Goal: Find specific page/section: Find specific page/section

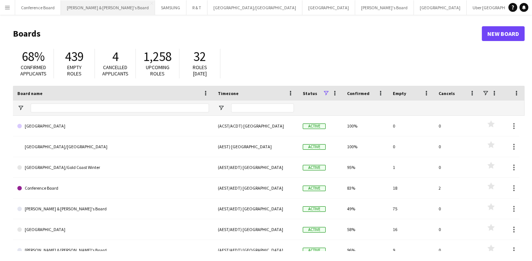
click at [73, 11] on button "[PERSON_NAME] & [PERSON_NAME]'s Board Close" at bounding box center [108, 7] width 94 height 14
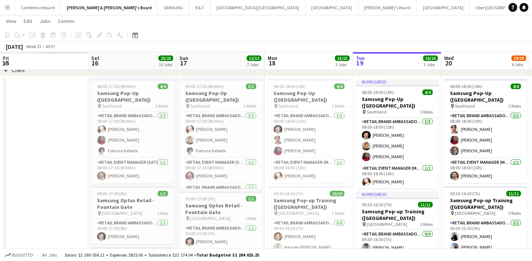
scroll to position [0, 202]
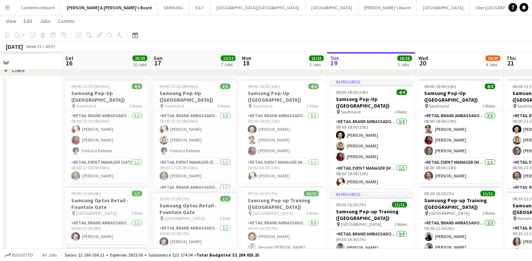
drag, startPoint x: 85, startPoint y: 174, endPoint x: 324, endPoint y: 151, distance: 240.0
click at [324, 151] on app-calendar-viewport "Wed 13 Thu 14 Fri 15 Sat 16 23/23 10 Jobs Sun 17 12/12 7 Jobs Mon 18 15/15 3 Jo…" at bounding box center [266, 17] width 532 height 983
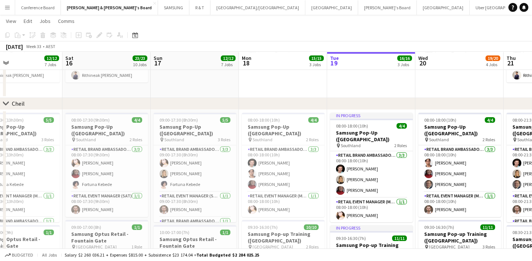
scroll to position [0, 258]
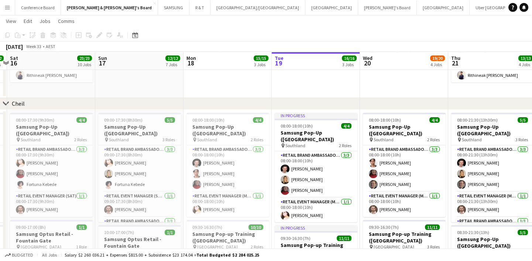
drag, startPoint x: 223, startPoint y: 162, endPoint x: 374, endPoint y: 152, distance: 150.6
click at [374, 152] on app-calendar-viewport "Wed 13 8/8 2 Jobs Thu 14 7/7 2 Jobs Fri 15 12/12 7 Jobs Sat 16 23/23 10 Jobs Su…" at bounding box center [266, 50] width 532 height 983
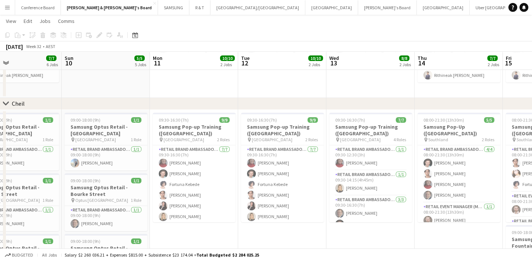
drag, startPoint x: 104, startPoint y: 152, endPoint x: 336, endPoint y: 137, distance: 231.6
click at [336, 137] on app-calendar-viewport "Thu 7 Fri 8 Sat 9 7/7 6 Jobs Sun 10 5/5 5 Jobs Mon 11 10/10 2 Jobs Tue 12 10/10…" at bounding box center [266, 50] width 532 height 983
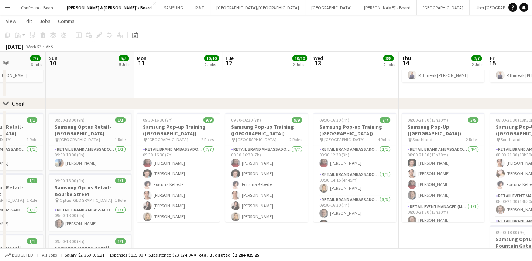
drag, startPoint x: 53, startPoint y: 163, endPoint x: 302, endPoint y: 155, distance: 248.6
click at [302, 155] on app-calendar-viewport "Thu 7 2/2 1 Job Fri 8 7/7 6 Jobs Sat 9 7/7 6 Jobs Sun 10 5/5 5 Jobs Mon 11 10/1…" at bounding box center [266, 50] width 532 height 983
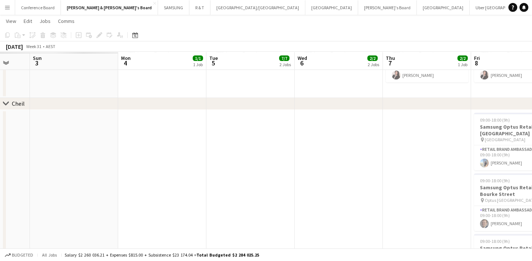
scroll to position [0, 208]
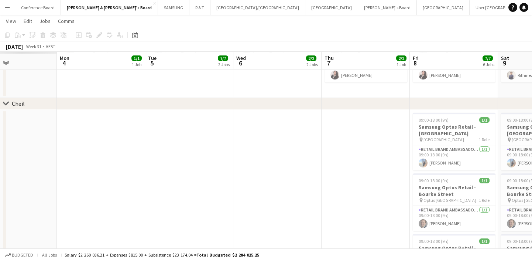
drag, startPoint x: 43, startPoint y: 162, endPoint x: 319, endPoint y: 150, distance: 276.0
click at [319, 150] on app-calendar-viewport "Fri 1 Sat 2 Sun 3 Mon 4 1/1 1 Job Tue 5 7/7 2 Jobs Wed 6 2/2 2 Jobs Thu 7 2/2 1…" at bounding box center [266, 50] width 532 height 983
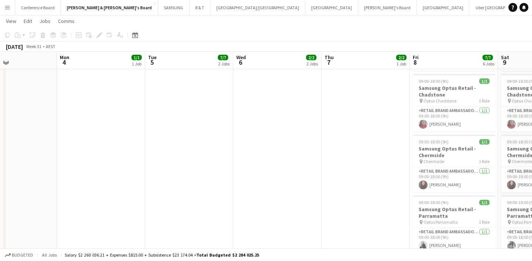
scroll to position [629, 0]
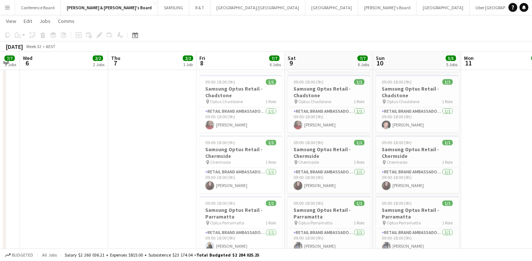
drag, startPoint x: 330, startPoint y: 182, endPoint x: 73, endPoint y: 176, distance: 257.0
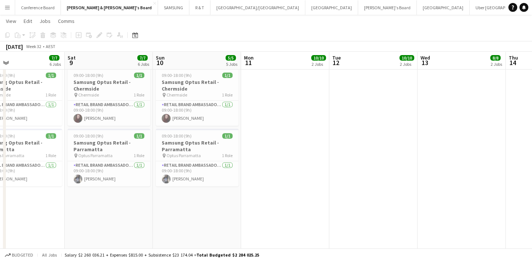
scroll to position [0, 300]
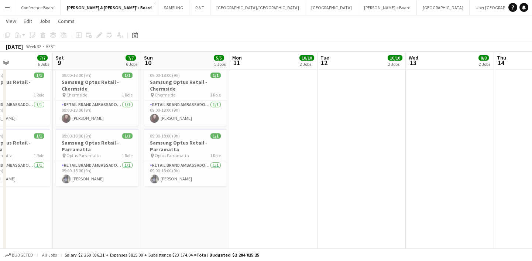
drag, startPoint x: 419, startPoint y: 188, endPoint x: 231, endPoint y: 196, distance: 188.4
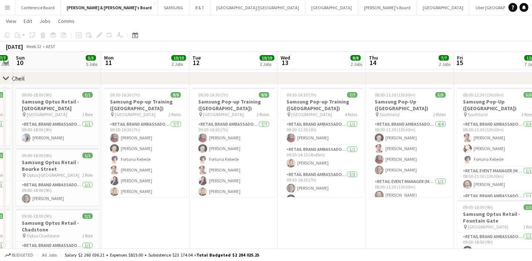
scroll to position [0, 252]
drag, startPoint x: 385, startPoint y: 224, endPoint x: 256, endPoint y: 247, distance: 130.4
click at [256, 247] on app-calendar-viewport "Thu 7 2/2 1 Job Fri 8 7/7 6 Jobs Sat 9 7/7 6 Jobs Sun 10 5/5 5 Jobs Mon 11 10/1…" at bounding box center [266, 25] width 532 height 983
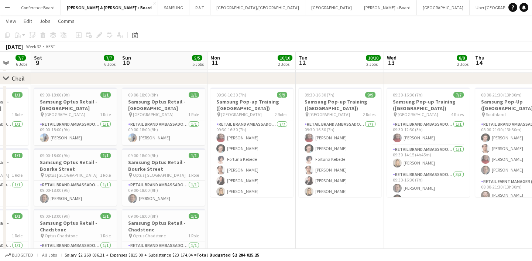
drag, startPoint x: 305, startPoint y: 236, endPoint x: 411, endPoint y: 213, distance: 109.0
click at [411, 213] on app-calendar-viewport "Thu 7 2/2 1 Job Fri 8 7/7 6 Jobs Sat 9 7/7 6 Jobs Sun 10 5/5 5 Jobs Mon 11 10/1…" at bounding box center [266, 25] width 532 height 983
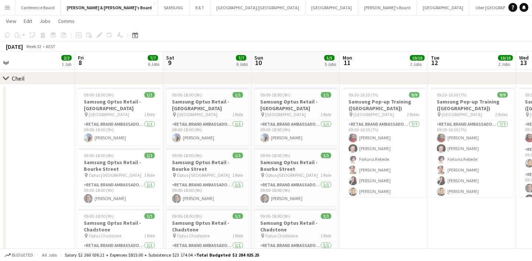
drag, startPoint x: 305, startPoint y: 220, endPoint x: 437, endPoint y: 207, distance: 132.8
click at [437, 207] on app-calendar-viewport "Tue 5 7/7 2 Jobs Wed 6 2/2 2 Jobs Thu 7 2/2 1 Job Fri 8 7/7 6 Jobs Sat 9 7/7 6 …" at bounding box center [266, 25] width 532 height 983
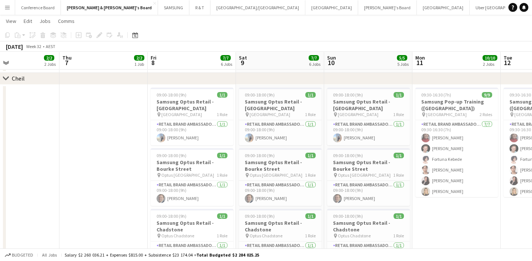
scroll to position [0, 203]
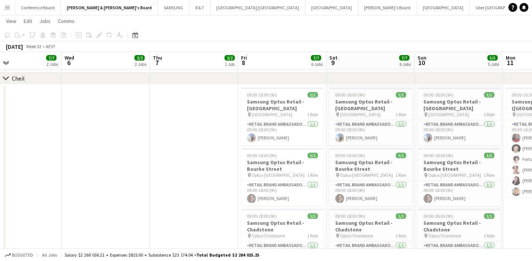
drag, startPoint x: 200, startPoint y: 205, endPoint x: 332, endPoint y: 192, distance: 132.0
click at [332, 192] on app-calendar-viewport "Sun 3 Mon 4 1/1 1 Job Tue 5 7/7 2 Jobs Wed 6 2/2 2 Jobs Thu 7 2/2 1 Job Fri 8 7…" at bounding box center [266, 25] width 532 height 983
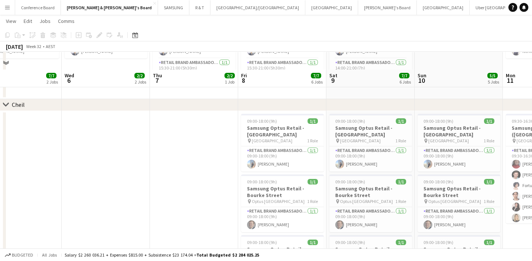
scroll to position [461, 0]
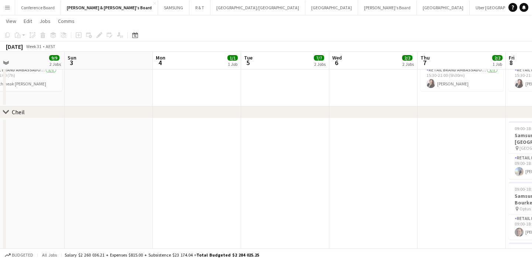
drag, startPoint x: 185, startPoint y: 202, endPoint x: 439, endPoint y: 177, distance: 255.6
click at [439, 177] on app-calendar-viewport "Fri 1 15/15 4 Jobs Sat 2 9/9 2 Jobs Sun 3 Mon 4 1/1 1 Job Tue 5 7/7 2 Jobs Wed …" at bounding box center [266, 59] width 532 height 983
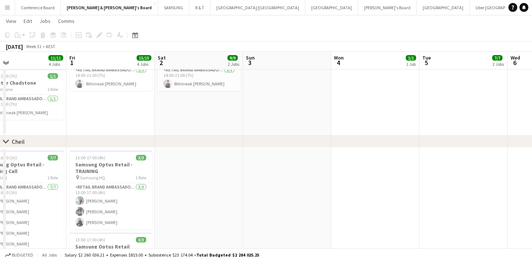
scroll to position [0, 250]
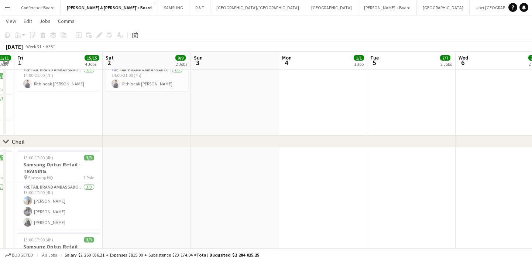
drag, startPoint x: 274, startPoint y: 173, endPoint x: 430, endPoint y: 165, distance: 156.3
click at [430, 165] on app-calendar-viewport "Tue 29 Wed 30 Thu 31 11/11 4 Jobs Fri 1 15/15 4 Jobs Sat 2 9/9 2 Jobs Sun 3 Mon…" at bounding box center [266, 74] width 532 height 1012
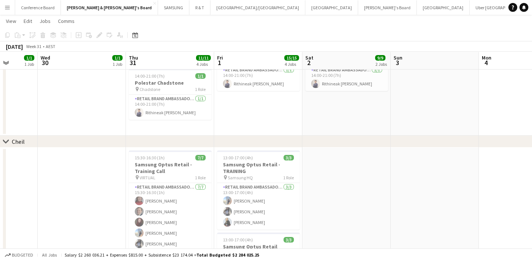
scroll to position [0, 224]
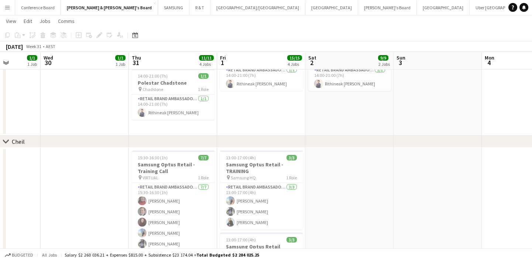
drag, startPoint x: 339, startPoint y: 192, endPoint x: 365, endPoint y: 176, distance: 30.6
click at [365, 176] on app-calendar-viewport "Sun 27 Mon 28 2/2 2 Jobs Tue 29 1/1 1 Job Wed 30 1/1 1 Job Thu 31 11/11 4 Jobs …" at bounding box center [266, 74] width 532 height 1012
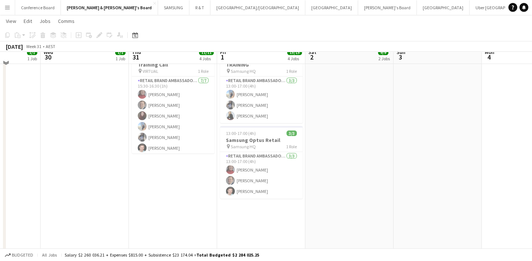
scroll to position [662, 0]
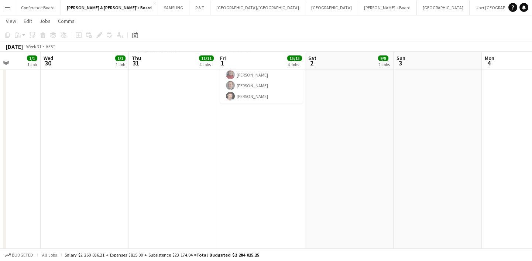
drag, startPoint x: 436, startPoint y: 175, endPoint x: 272, endPoint y: 176, distance: 163.9
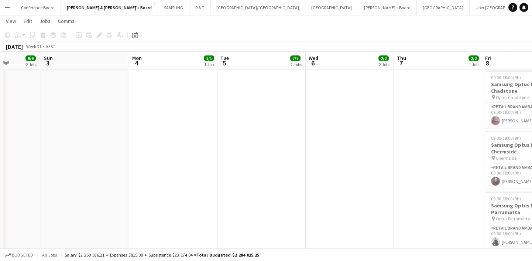
drag, startPoint x: 361, startPoint y: 193, endPoint x: 220, endPoint y: 197, distance: 141.8
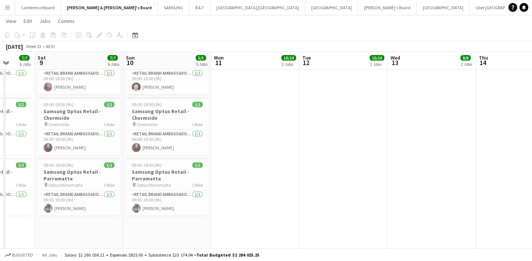
scroll to position [0, 244]
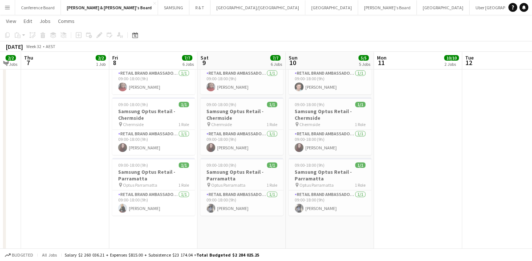
drag, startPoint x: 334, startPoint y: 230, endPoint x: 280, endPoint y: 235, distance: 54.5
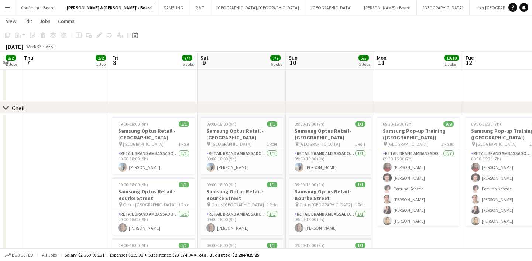
scroll to position [0, 336]
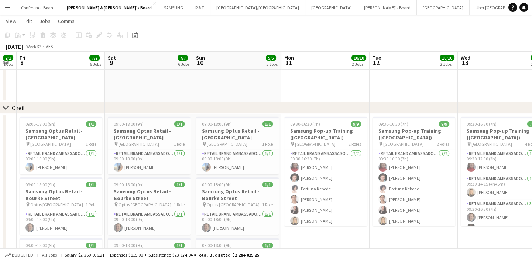
drag, startPoint x: 401, startPoint y: 245, endPoint x: 220, endPoint y: 254, distance: 180.8
click at [220, 254] on app-board "[PERSON_NAME] & [PERSON_NAME]'s Board user View Day view expanded Day view coll…" at bounding box center [266, 39] width 532 height 1039
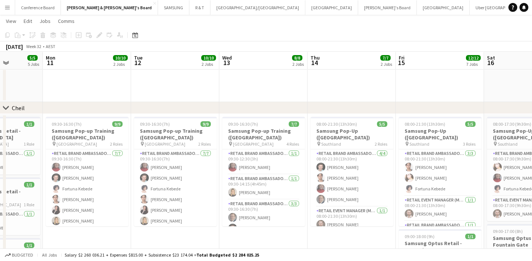
drag, startPoint x: 332, startPoint y: 230, endPoint x: 173, endPoint y: 233, distance: 159.5
click at [173, 233] on app-calendar-viewport "Thu 7 2/2 1 Job Fri 8 7/7 6 Jobs Sat 9 7/7 6 Jobs Sun 10 5/5 5 Jobs Mon 11 10/1…" at bounding box center [266, 40] width 532 height 1012
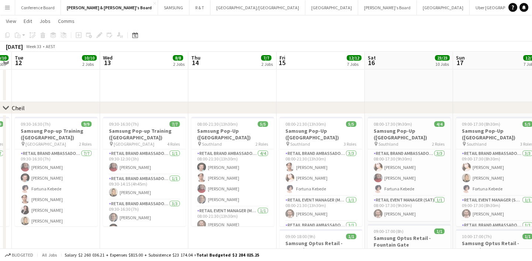
scroll to position [0, 257]
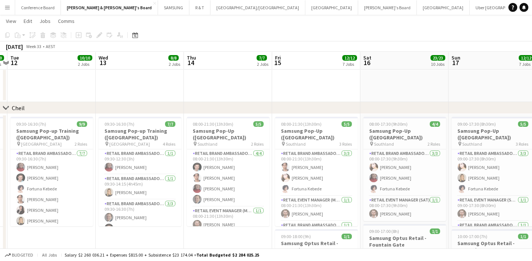
drag, startPoint x: 305, startPoint y: 232, endPoint x: 240, endPoint y: 230, distance: 64.3
click at [240, 230] on app-calendar-viewport "Sat 9 7/7 6 Jobs Sun 10 5/5 5 Jobs Mon 11 10/10 2 Jobs Tue 12 10/10 2 Jobs Wed …" at bounding box center [266, 40] width 532 height 1012
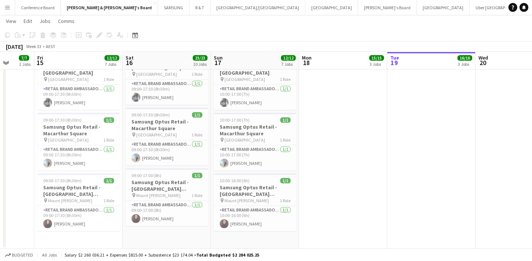
scroll to position [0, 319]
drag, startPoint x: 381, startPoint y: 198, endPoint x: 203, endPoint y: 224, distance: 180.5
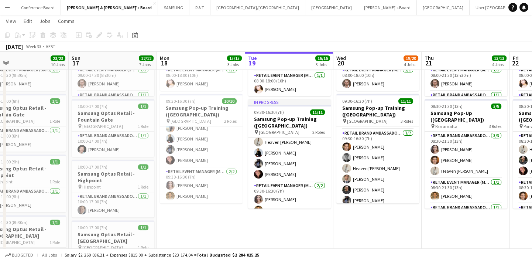
scroll to position [0, 287]
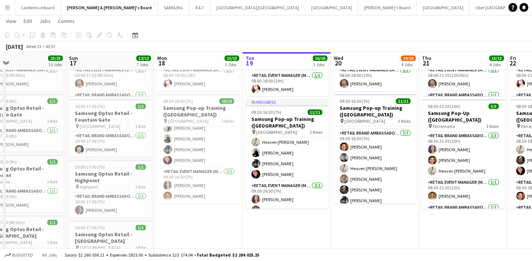
drag, startPoint x: 391, startPoint y: 234, endPoint x: 275, endPoint y: 248, distance: 117.5
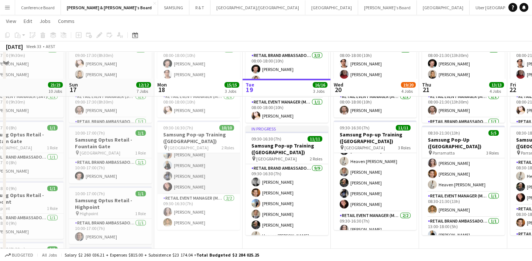
scroll to position [557, 0]
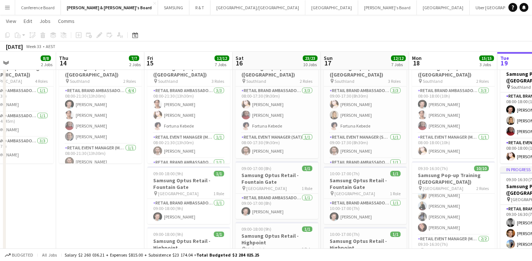
drag, startPoint x: 158, startPoint y: 171, endPoint x: 424, endPoint y: 138, distance: 267.9
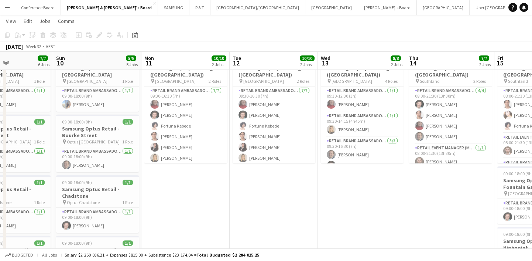
scroll to position [0, 211]
drag, startPoint x: 191, startPoint y: 148, endPoint x: 373, endPoint y: 126, distance: 183.3
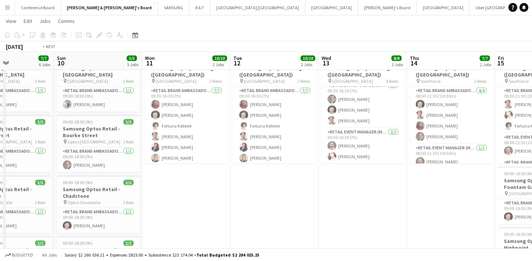
scroll to position [0, 355]
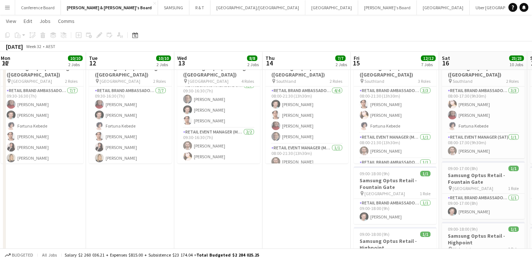
drag, startPoint x: 395, startPoint y: 238, endPoint x: 8, endPoint y: 248, distance: 387.8
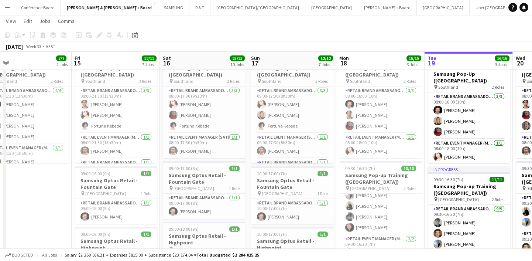
drag, startPoint x: 344, startPoint y: 208, endPoint x: 58, endPoint y: 222, distance: 286.4
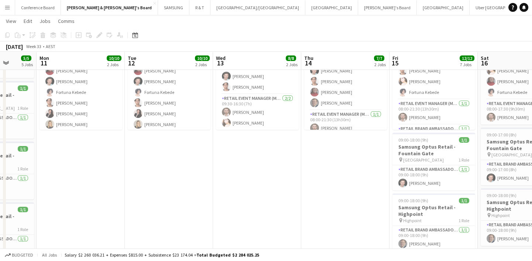
scroll to position [0, 224]
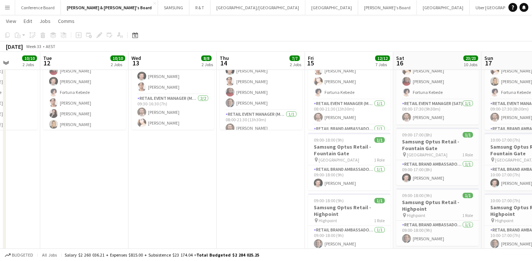
drag, startPoint x: 157, startPoint y: 178, endPoint x: 372, endPoint y: 186, distance: 215.7
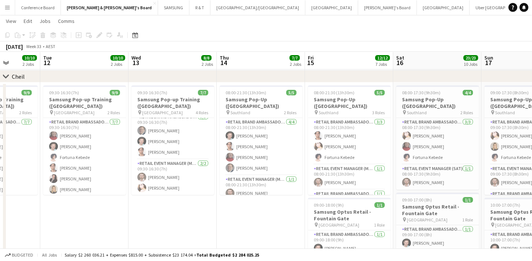
scroll to position [524, 0]
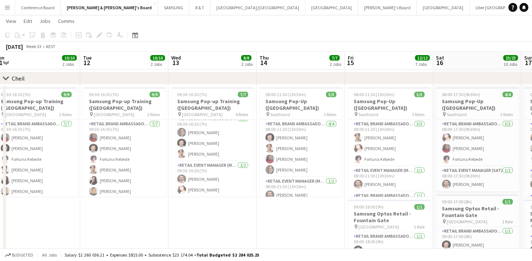
drag, startPoint x: 223, startPoint y: 227, endPoint x: 264, endPoint y: 220, distance: 41.9
click at [264, 220] on app-calendar-viewport "Sat 9 7/7 6 Jobs Sun 10 5/5 5 Jobs Mon 11 10/10 2 Jobs Tue 12 10/10 2 Jobs Wed …" at bounding box center [266, 11] width 532 height 1012
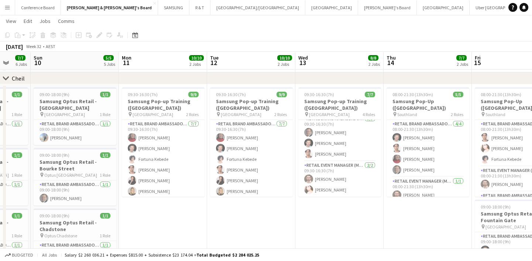
scroll to position [0, 224]
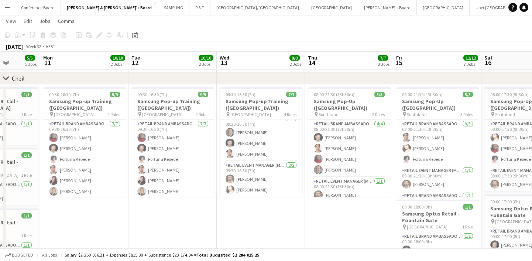
drag, startPoint x: 220, startPoint y: 213, endPoint x: 261, endPoint y: 210, distance: 40.4
click at [261, 210] on app-calendar-viewport "Fri 8 7/7 6 Jobs Sat 9 7/7 6 Jobs Sun 10 5/5 5 Jobs Mon 11 10/10 2 Jobs Tue 12 …" at bounding box center [266, 11] width 532 height 1012
click at [89, 104] on h3 "Samsung Pop-up Training ([GEOGRAPHIC_DATA])" at bounding box center [84, 104] width 83 height 13
